Goal: Task Accomplishment & Management: Use online tool/utility

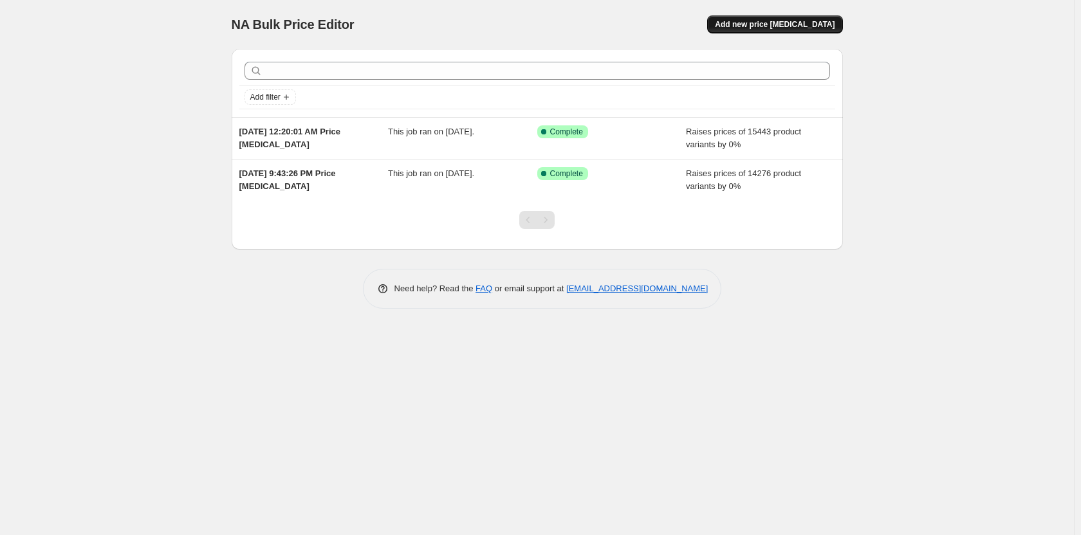
click at [751, 17] on button "Add new price change job" at bounding box center [774, 24] width 135 height 18
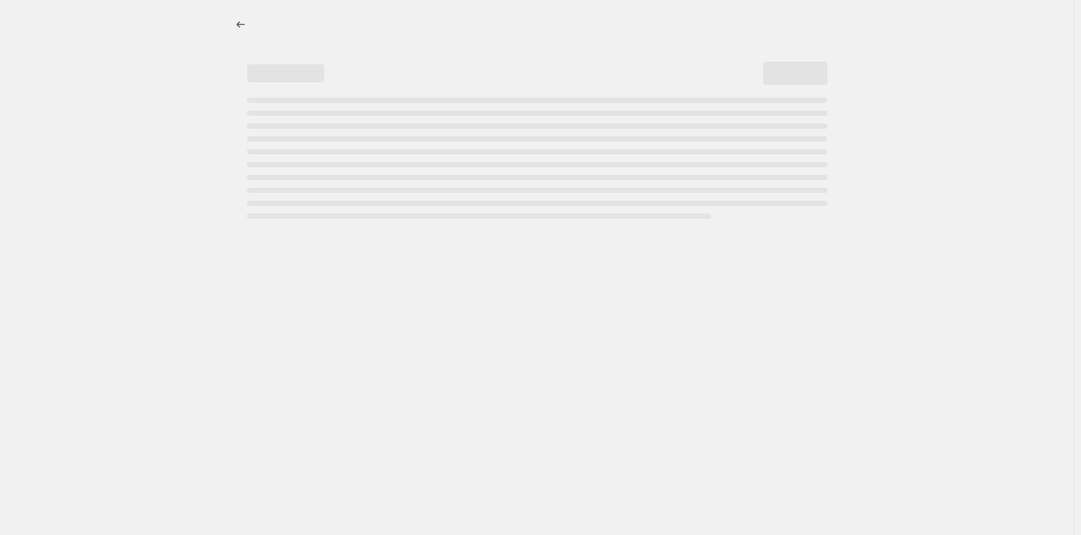
select select "percentage"
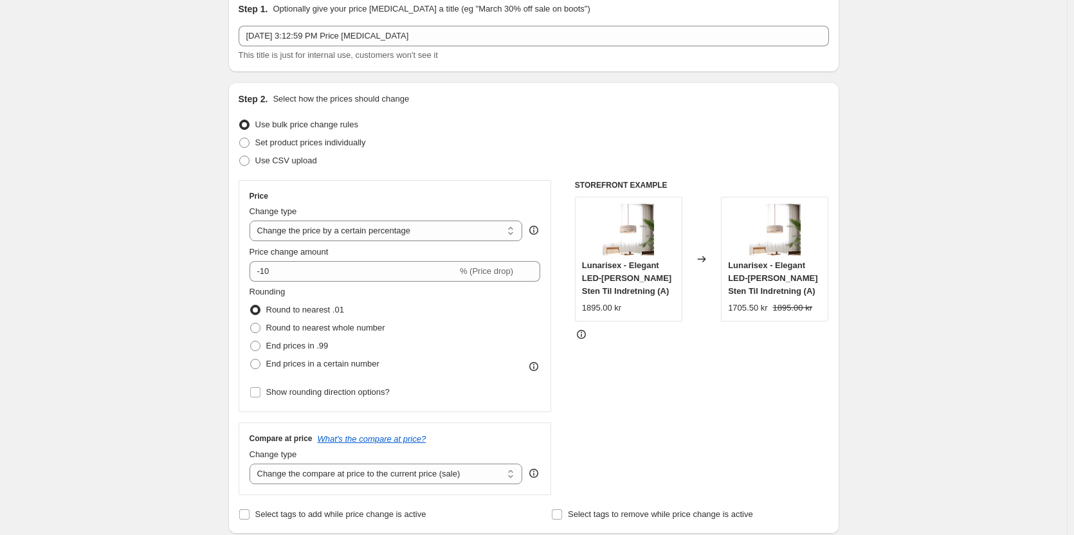
scroll to position [64, 0]
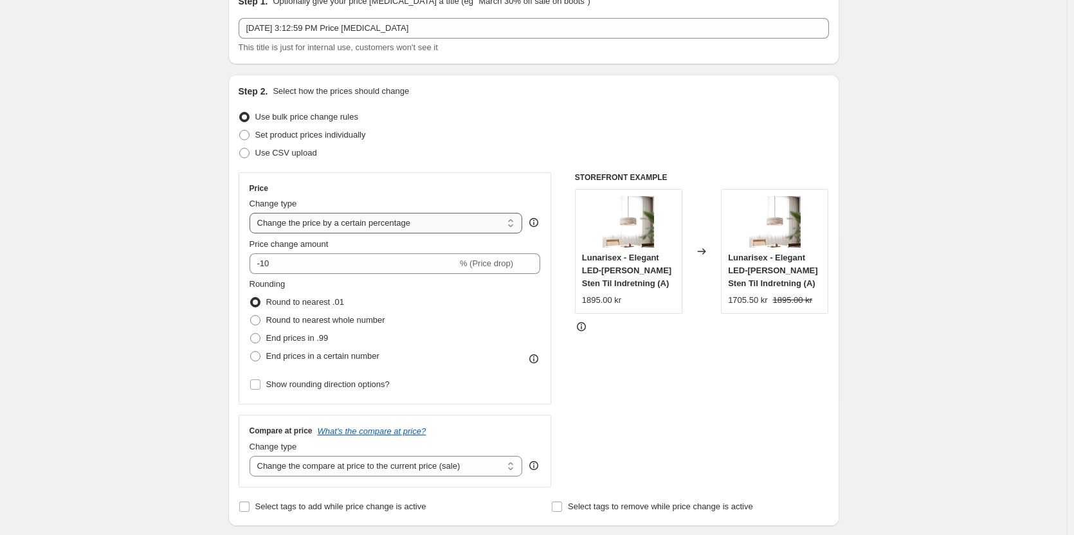
click at [349, 217] on select "Change the price to a certain amount Change the price by a certain amount Chang…" at bounding box center [386, 223] width 273 height 21
click at [252, 213] on select "Change the price to a certain amount Change the price by a certain amount Chang…" at bounding box center [386, 223] width 273 height 21
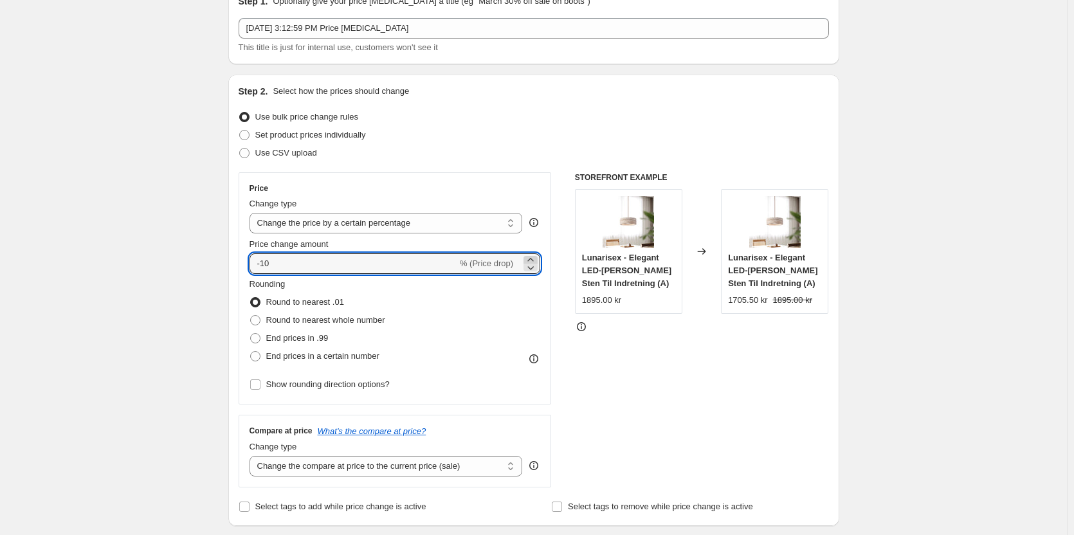
click at [535, 260] on icon at bounding box center [530, 259] width 13 height 13
click at [533, 256] on icon at bounding box center [530, 259] width 13 height 13
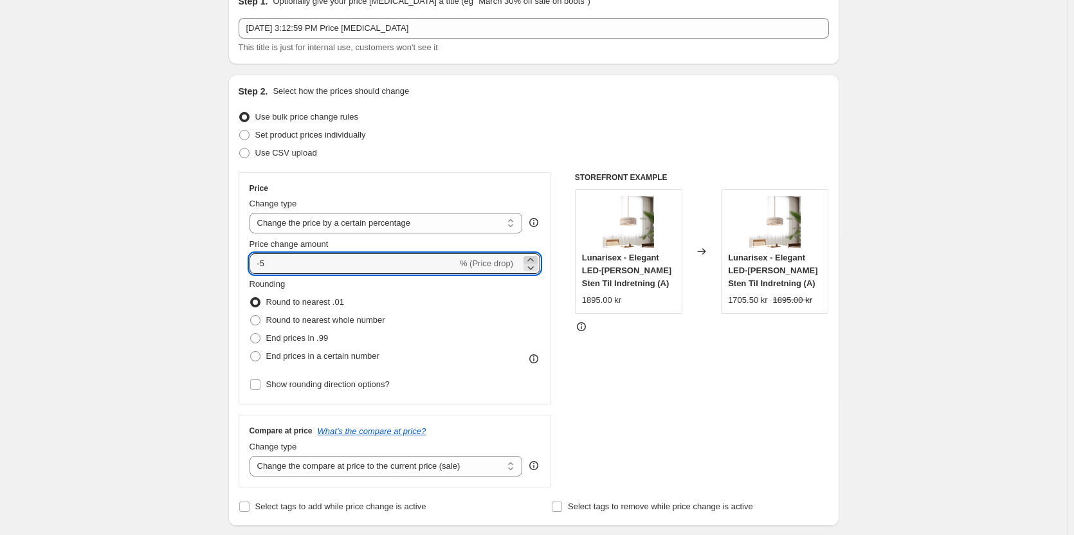
click at [533, 256] on icon at bounding box center [530, 259] width 13 height 13
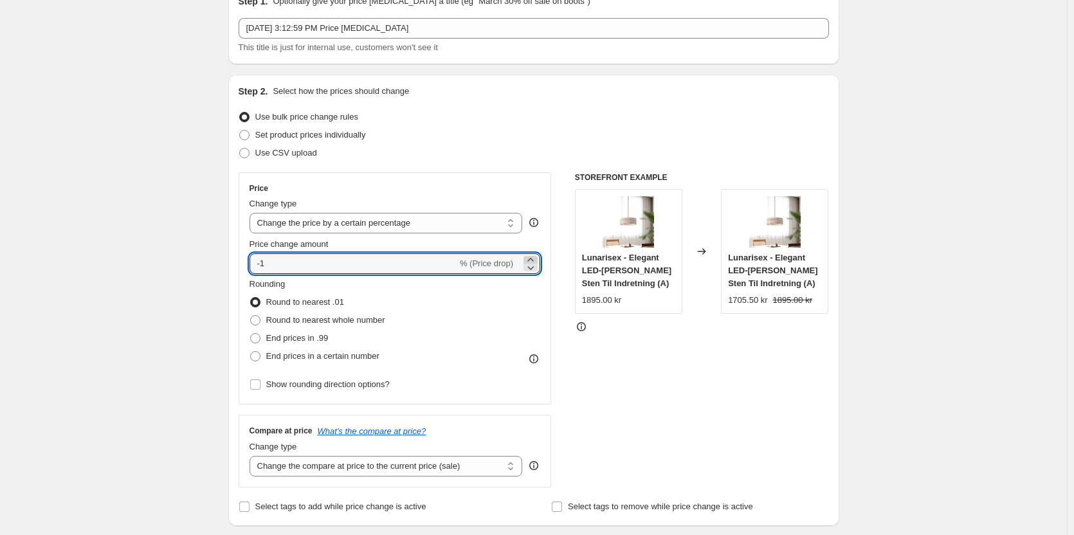
type input "0"
click at [329, 352] on span "End prices in a certain number" at bounding box center [322, 356] width 113 height 10
click at [251, 352] on input "End prices in a certain number" at bounding box center [250, 351] width 1 height 1
radio input "true"
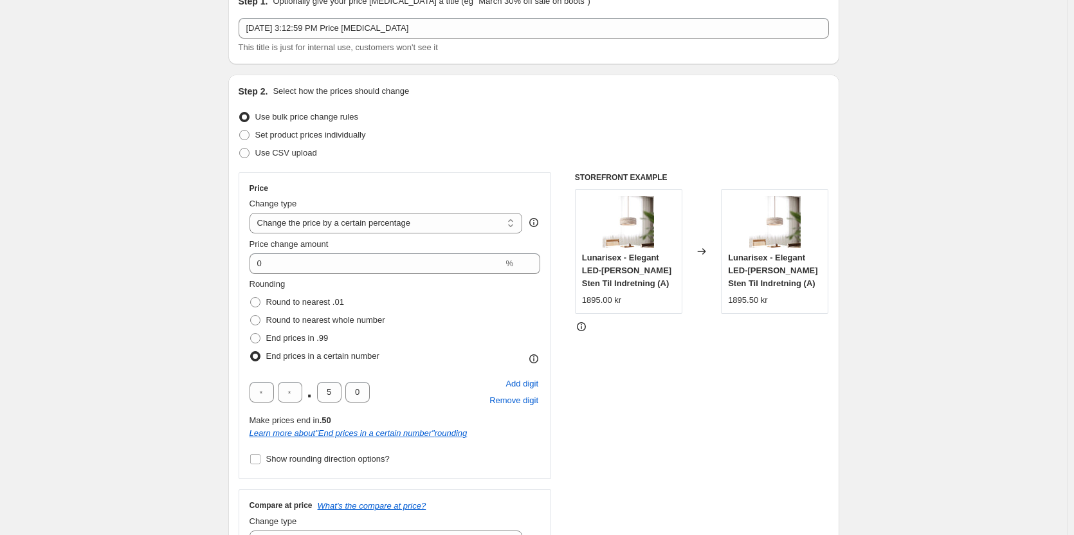
click at [344, 388] on div ". 5 0" at bounding box center [310, 392] width 120 height 21
click at [336, 390] on input "5" at bounding box center [329, 392] width 24 height 21
type input "9"
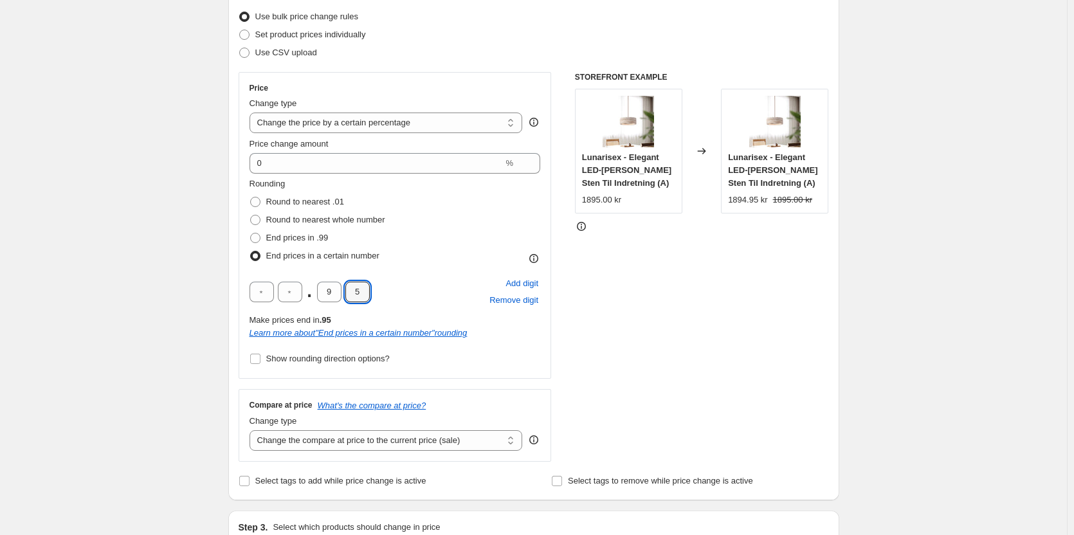
scroll to position [193, 0]
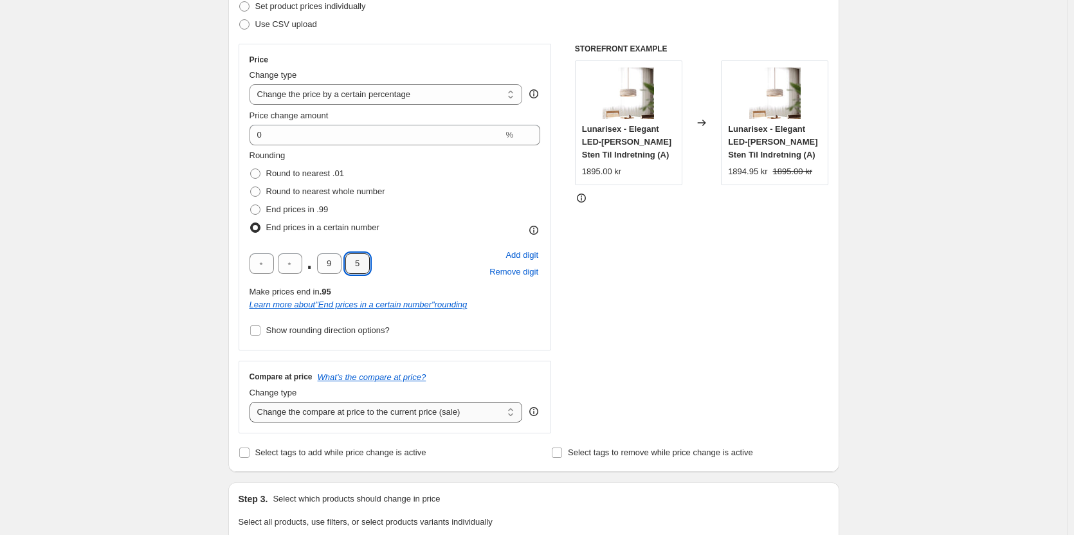
type input "5"
click at [410, 420] on select "Change the compare at price to the current price (sale) Change the compare at p…" at bounding box center [386, 412] width 273 height 21
select select "remove"
click at [252, 402] on select "Change the compare at price to the current price (sale) Change the compare at p…" at bounding box center [386, 412] width 273 height 21
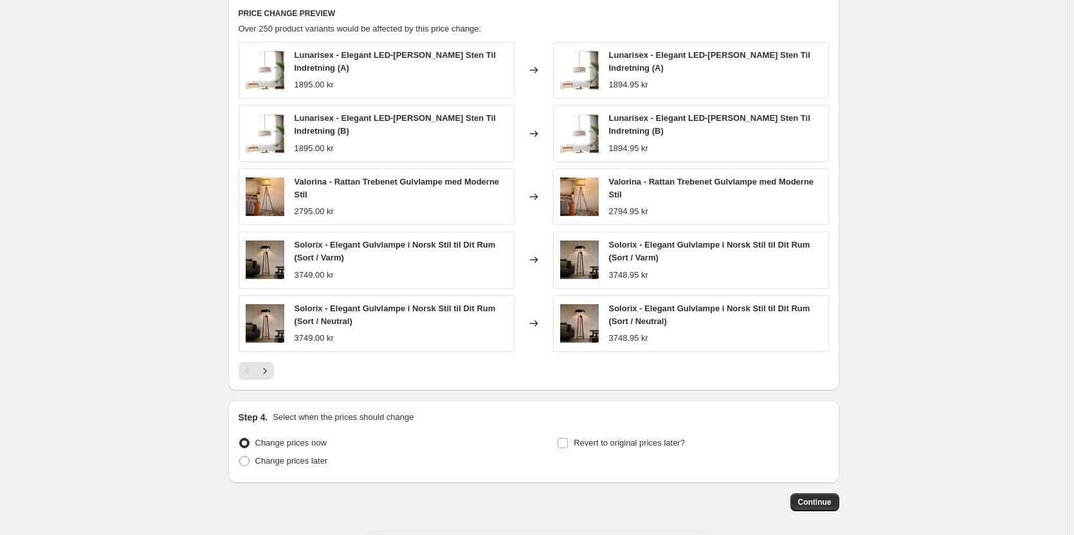
scroll to position [846, 0]
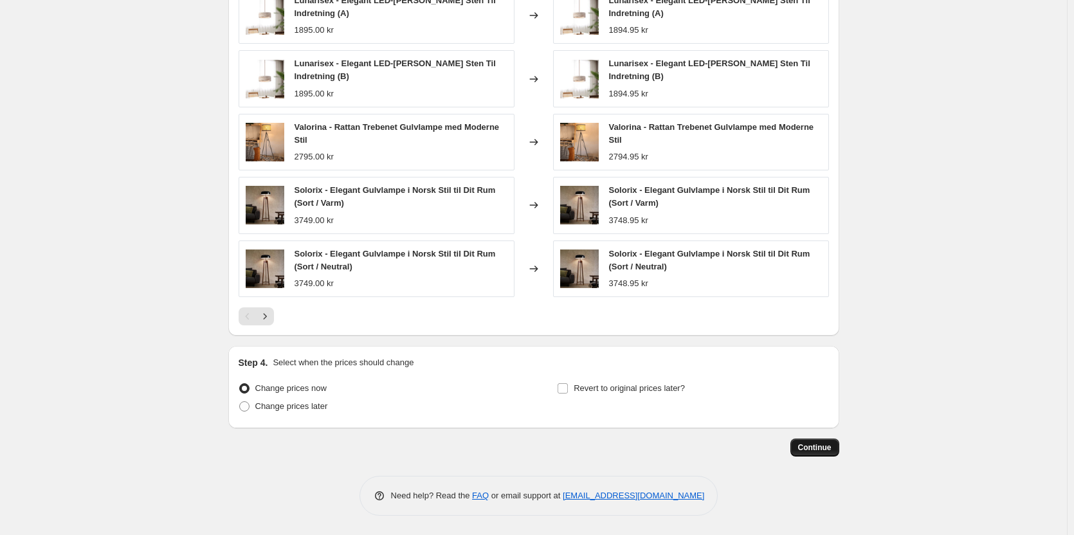
click at [827, 448] on span "Continue" at bounding box center [814, 448] width 33 height 10
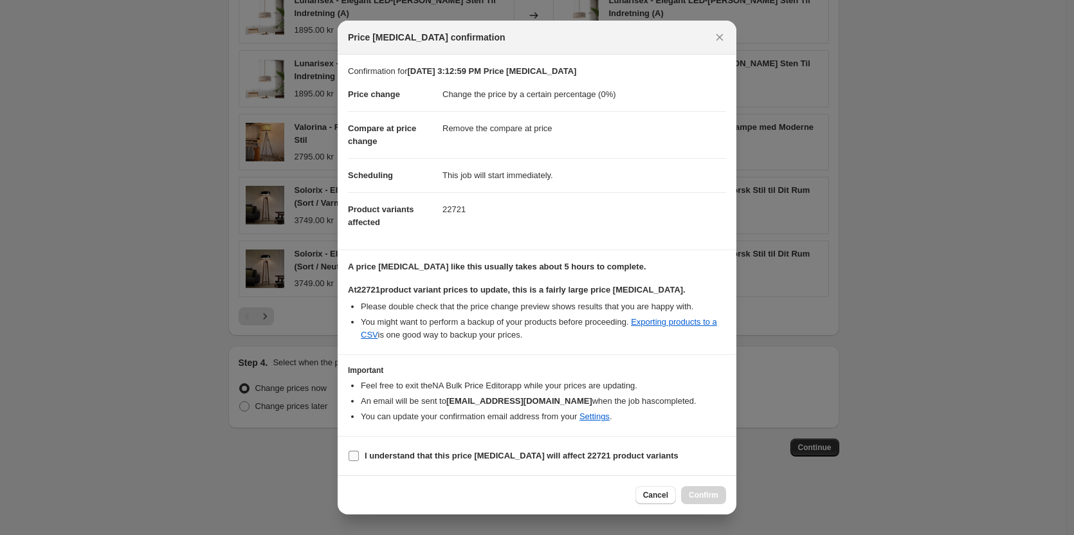
click at [503, 453] on b "I understand that this price change job will affect 22721 product variants" at bounding box center [522, 456] width 314 height 10
click at [359, 453] on input "I understand that this price change job will affect 22721 product variants" at bounding box center [354, 456] width 10 height 10
checkbox input "true"
click at [721, 495] on button "Confirm" at bounding box center [703, 495] width 45 height 18
